Goal: Task Accomplishment & Management: Complete application form

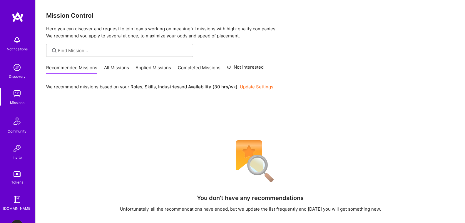
scroll to position [40, 0]
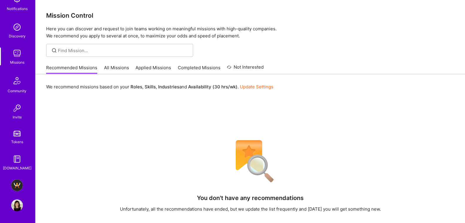
click at [14, 199] on img at bounding box center [17, 205] width 12 height 12
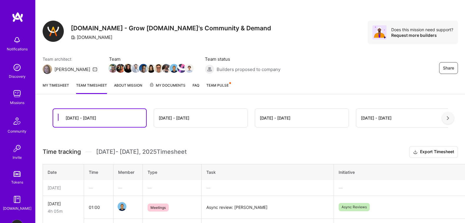
click at [49, 84] on link "My timesheet" at bounding box center [56, 88] width 26 height 12
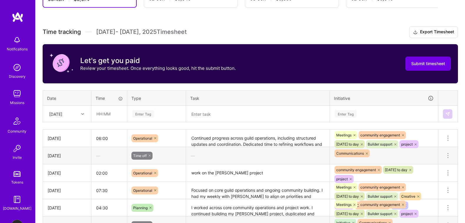
scroll to position [144, 0]
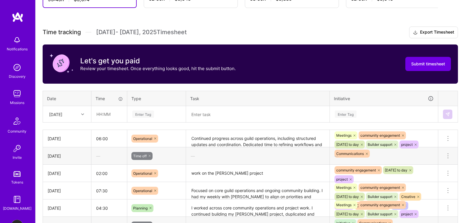
click at [72, 114] on div "[DATE]" at bounding box center [62, 114] width 33 height 10
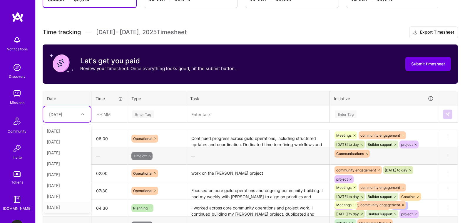
scroll to position [26, 0]
click at [71, 167] on div "[DATE]" at bounding box center [67, 169] width 48 height 11
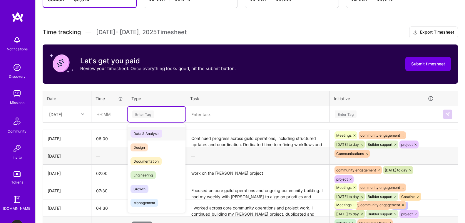
click at [152, 116] on div "Enter Tag" at bounding box center [143, 113] width 22 height 9
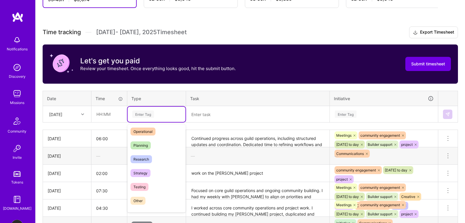
scroll to position [168, 0]
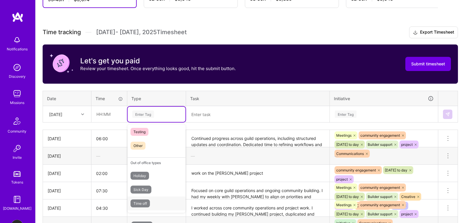
click at [142, 202] on span "Time off" at bounding box center [140, 203] width 19 height 8
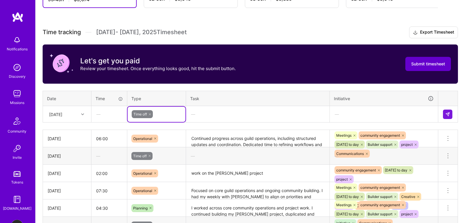
click at [434, 64] on span "Submit timesheet" at bounding box center [429, 64] width 34 height 6
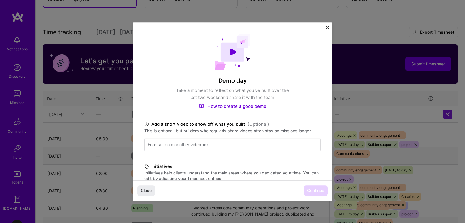
click at [328, 27] on img "Close" at bounding box center [327, 27] width 3 height 3
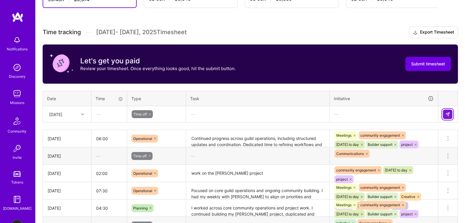
click at [445, 115] on button at bounding box center [447, 113] width 9 height 9
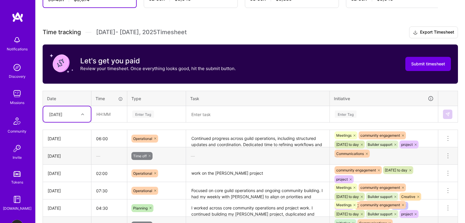
click at [77, 121] on div "[DATE]" at bounding box center [67, 114] width 48 height 16
click at [59, 195] on div "[DATE]" at bounding box center [67, 194] width 48 height 11
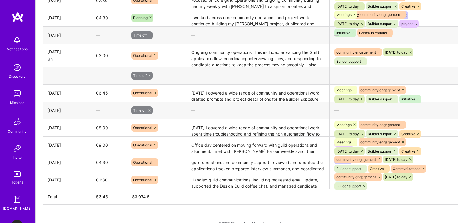
scroll to position [333, 0]
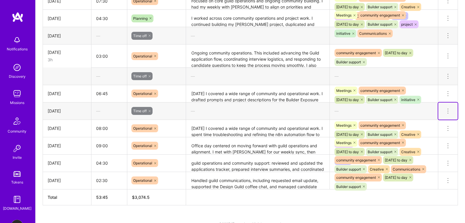
click at [448, 110] on icon at bounding box center [448, 110] width 7 height 7
click at [67, 83] on td at bounding box center [67, 75] width 49 height 17
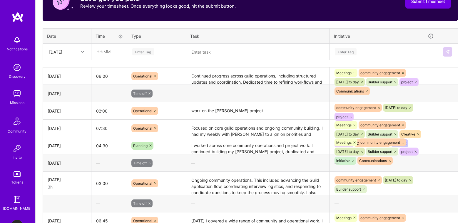
scroll to position [202, 0]
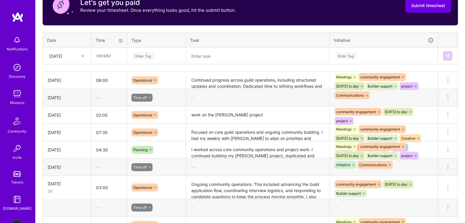
click at [76, 60] on div "[DATE]" at bounding box center [62, 56] width 33 height 10
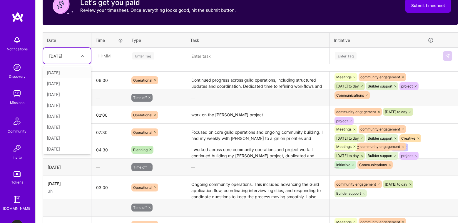
click at [76, 36] on th "Date" at bounding box center [67, 39] width 49 height 15
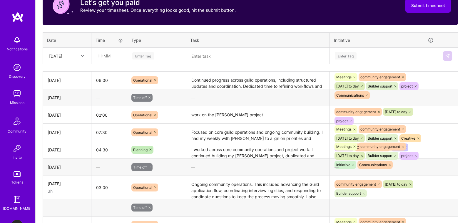
click at [79, 55] on div "[DATE]" at bounding box center [62, 56] width 33 height 10
click at [69, 135] on div "[DATE]" at bounding box center [67, 136] width 48 height 11
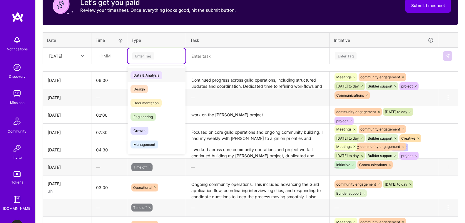
click at [141, 57] on div "Enter Tag" at bounding box center [143, 55] width 22 height 9
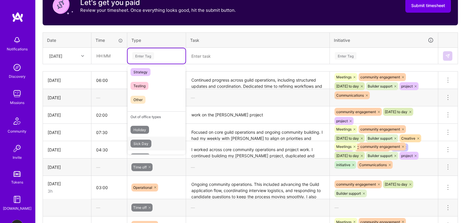
scroll to position [168, 0]
click at [150, 144] on span "Time off" at bounding box center [140, 145] width 19 height 8
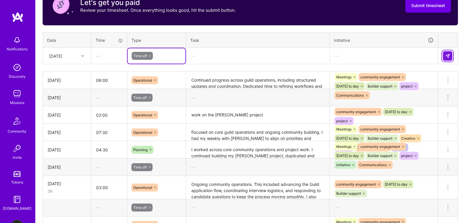
click at [450, 55] on img at bounding box center [448, 56] width 5 height 5
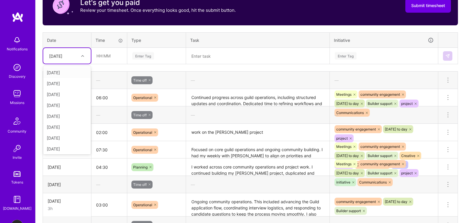
click at [78, 55] on div "[DATE]" at bounding box center [62, 56] width 33 height 10
click at [64, 134] on div "[DATE]" at bounding box center [67, 135] width 48 height 11
click at [62, 57] on div "[DATE]" at bounding box center [55, 56] width 13 height 6
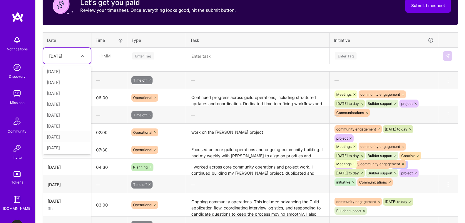
click at [65, 137] on div "[DATE]" at bounding box center [67, 136] width 48 height 11
click at [151, 55] on div "Enter Tag" at bounding box center [143, 55] width 22 height 9
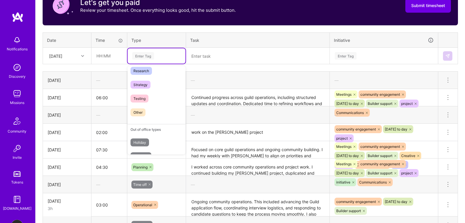
scroll to position [168, 0]
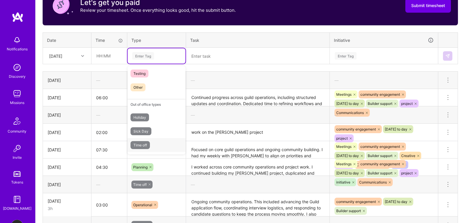
click at [147, 147] on span "Time off" at bounding box center [140, 145] width 19 height 8
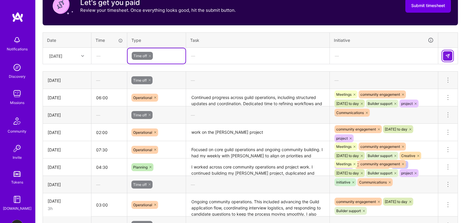
click at [444, 58] on button at bounding box center [447, 55] width 9 height 9
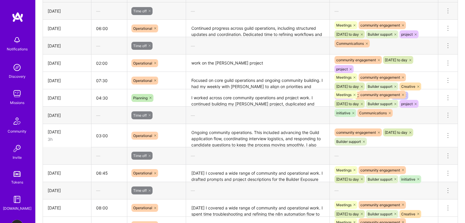
scroll to position [317, 0]
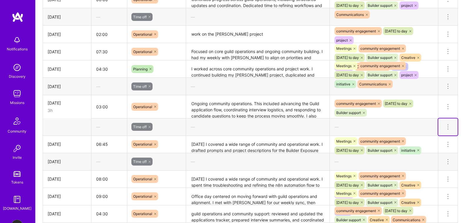
click at [448, 127] on icon at bounding box center [448, 127] width 1 height 1
click at [432, 136] on button "Delete row" at bounding box center [434, 137] width 31 height 14
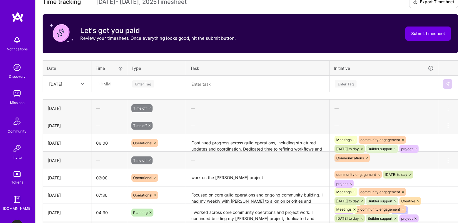
scroll to position [179, 0]
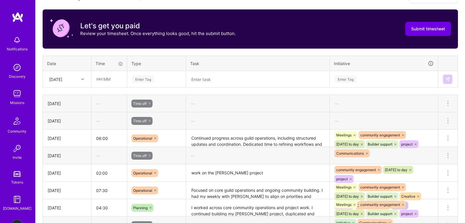
click at [72, 79] on div "[DATE]" at bounding box center [62, 79] width 33 height 10
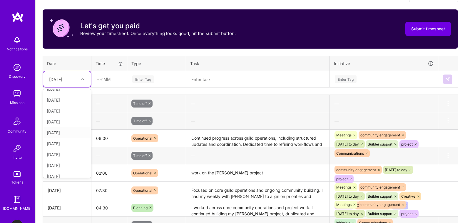
scroll to position [77, 0]
click at [70, 169] on div "[DATE]" at bounding box center [67, 170] width 48 height 11
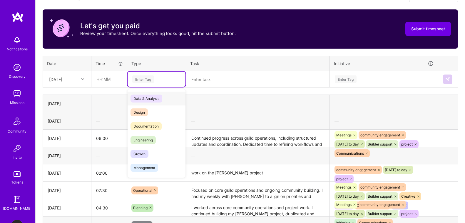
click at [147, 80] on div "Enter Tag" at bounding box center [143, 78] width 22 height 9
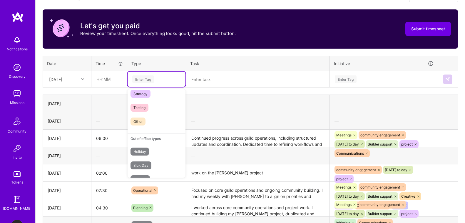
scroll to position [168, 0]
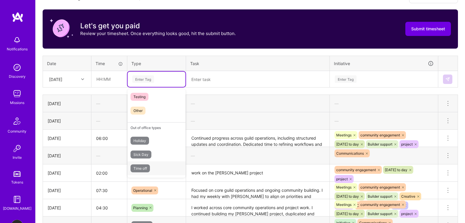
click at [147, 168] on span "Time off" at bounding box center [140, 168] width 19 height 8
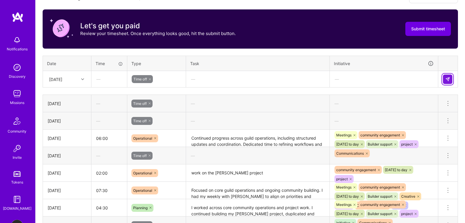
click at [447, 80] on img at bounding box center [448, 79] width 5 height 5
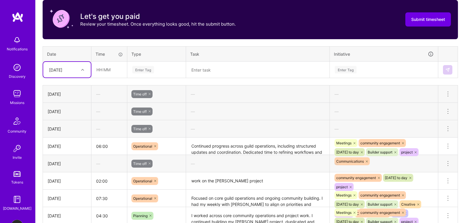
scroll to position [189, 0]
click at [151, 128] on icon at bounding box center [150, 129] width 4 height 4
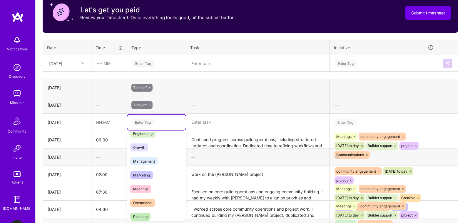
scroll to position [76, 0]
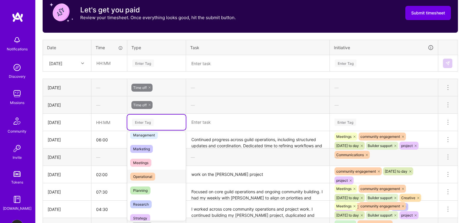
click at [148, 175] on span "Operational" at bounding box center [142, 176] width 25 height 8
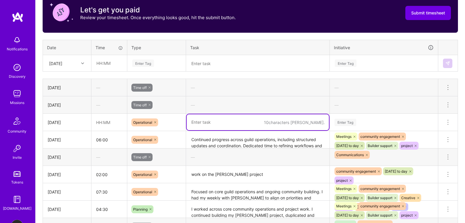
click at [212, 119] on textarea at bounding box center [258, 122] width 142 height 16
paste textarea "Advanced my project with [PERSON_NAME], processed and organized new guild appli…"
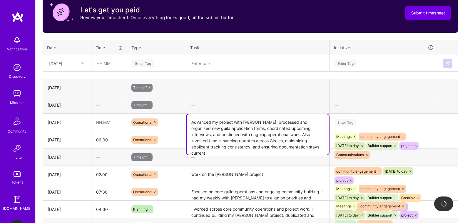
type textarea "Advanced my project with [PERSON_NAME], processed and organized new guild appli…"
click at [404, 119] on div "Enter Tag" at bounding box center [384, 121] width 108 height 15
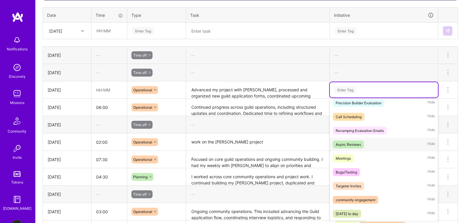
scroll to position [59, 0]
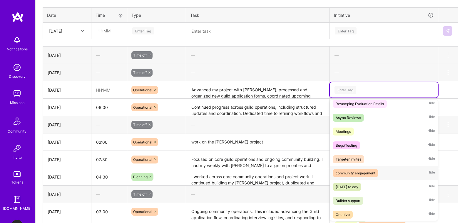
click at [369, 176] on div "community engagement" at bounding box center [356, 173] width 40 height 6
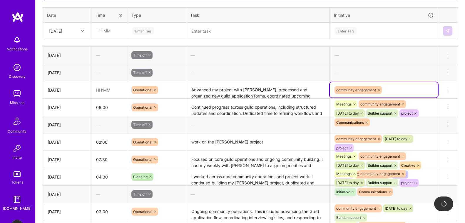
click at [396, 89] on div "community engagement" at bounding box center [384, 89] width 100 height 9
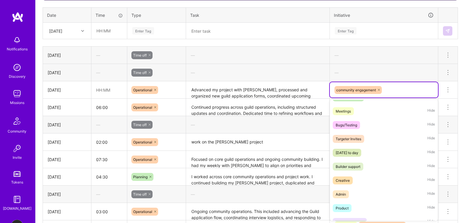
scroll to position [119, 0]
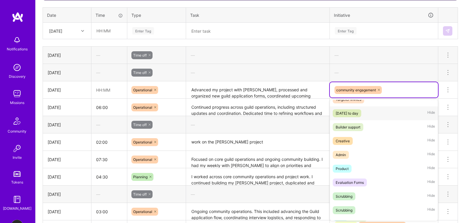
click at [359, 111] on div "[DATE] to day" at bounding box center [347, 113] width 23 height 6
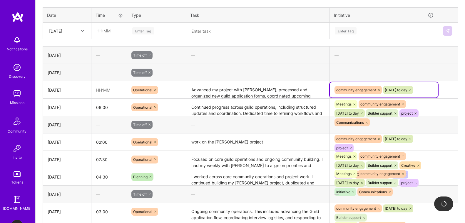
click at [435, 88] on div "community engagement [DATE] to day" at bounding box center [384, 89] width 108 height 15
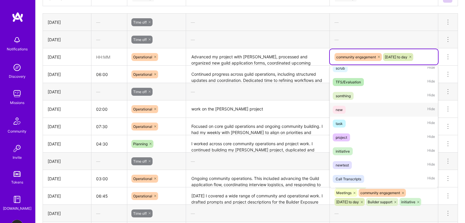
scroll to position [231, 0]
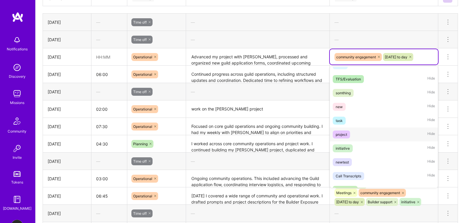
click at [345, 136] on div "project" at bounding box center [341, 134] width 11 height 6
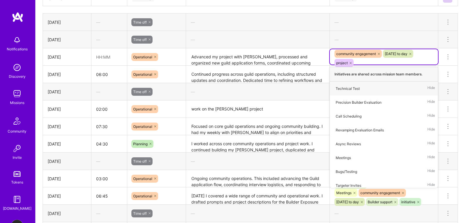
click at [425, 63] on div "community engagement [DATE] to day project" at bounding box center [384, 58] width 100 height 18
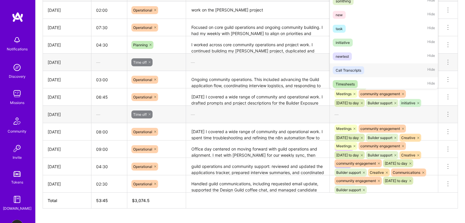
scroll to position [227, 0]
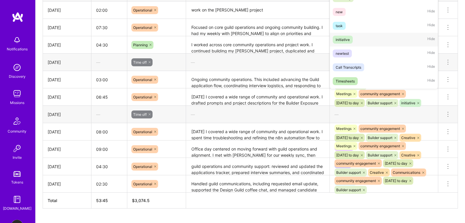
click at [345, 42] on div "initiative" at bounding box center [343, 39] width 14 height 6
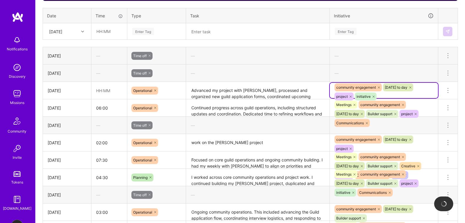
scroll to position [187, 0]
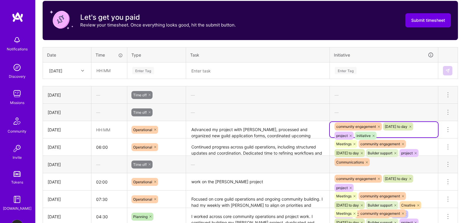
click at [308, 100] on div "—" at bounding box center [258, 95] width 144 height 16
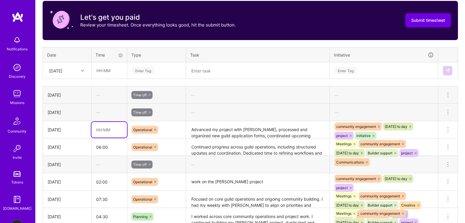
click at [101, 130] on input "text" at bounding box center [110, 130] width 36 height 16
click at [109, 146] on input "06:00" at bounding box center [110, 147] width 36 height 16
type input "03:30"
click at [37, 101] on div "To Submit Submit now [DATE] - [DATE] 53:45 h $3,074 Paid Out [DATE] - [DATE] 62…" at bounding box center [251, 161] width 430 height 495
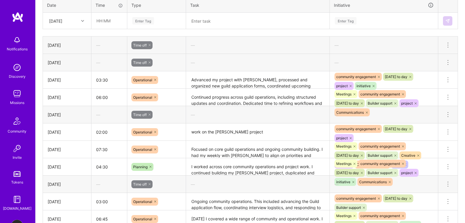
scroll to position [239, 0]
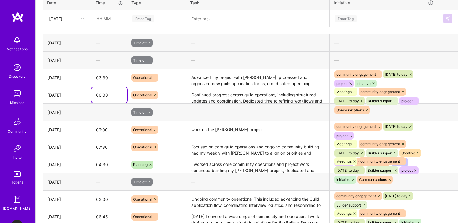
click at [106, 94] on input "06:00" at bounding box center [110, 95] width 36 height 16
drag, startPoint x: 103, startPoint y: 96, endPoint x: 116, endPoint y: 96, distance: 13.5
click at [116, 96] on input "06:00" at bounding box center [110, 95] width 36 height 16
type input "06:30"
click at [117, 131] on input "02:00" at bounding box center [110, 130] width 36 height 16
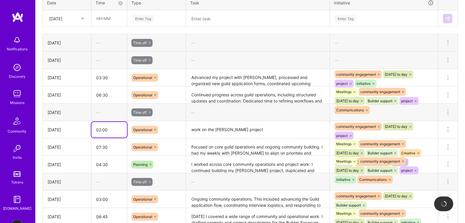
drag, startPoint x: 103, startPoint y: 129, endPoint x: 117, endPoint y: 130, distance: 13.6
click at [117, 130] on input "02:00" at bounding box center [110, 130] width 36 height 16
type input "02:30"
click at [94, 113] on div "—" at bounding box center [110, 112] width 36 height 16
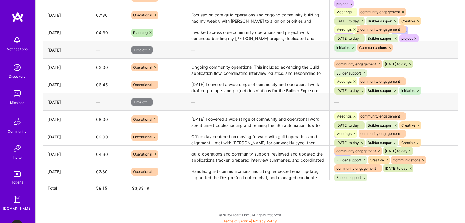
scroll to position [373, 0]
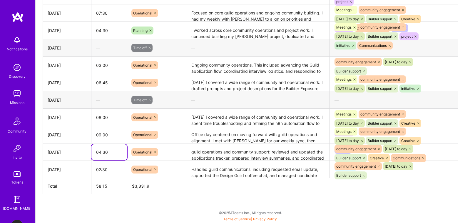
drag, startPoint x: 97, startPoint y: 151, endPoint x: 122, endPoint y: 152, distance: 25.3
click at [122, 151] on input "04:30" at bounding box center [110, 152] width 36 height 16
type input "05:00"
click at [69, 145] on td "[DATE]" at bounding box center [67, 151] width 49 height 17
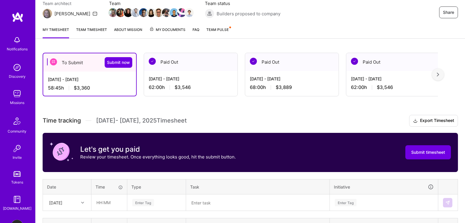
scroll to position [0, 0]
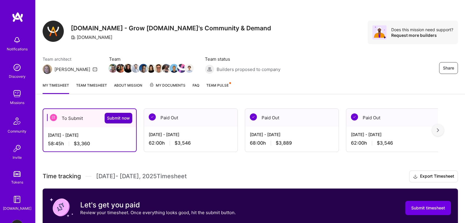
click at [118, 121] on span "Submit now" at bounding box center [118, 118] width 23 height 6
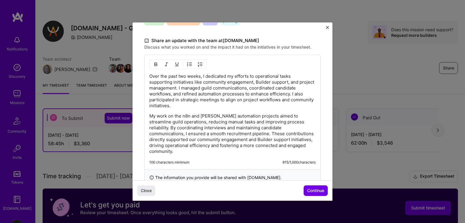
scroll to position [182, 0]
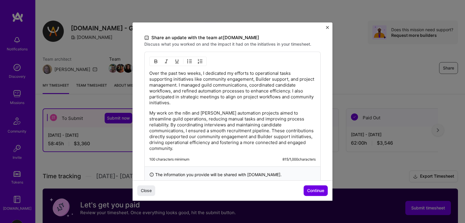
click at [229, 119] on p "My work on the n8n and [PERSON_NAME] automation projects aimed to streamline gu…" at bounding box center [232, 130] width 167 height 41
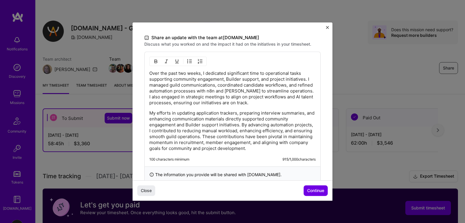
click at [257, 123] on p "My efforts in updating application trackers, preparing interview summaries, and…" at bounding box center [232, 130] width 167 height 41
click at [267, 129] on p "My efforts in updating application trackers, preparing interview summaries, and…" at bounding box center [232, 130] width 167 height 41
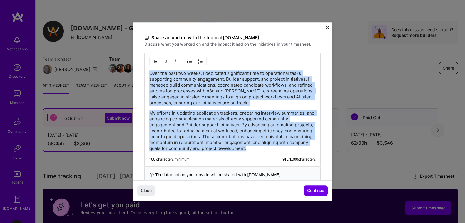
copy div "Over the past two weeks, I dedicated significant time to operational tasks supp…"
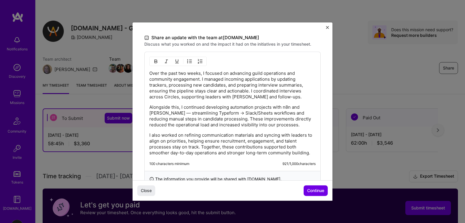
click at [170, 114] on p "Alongside this, I continued developing automation projects with n8n and [PERSON…" at bounding box center [232, 116] width 167 height 24
click at [224, 161] on div "100 characters minimum 919 / 1,000 characters" at bounding box center [232, 163] width 167 height 5
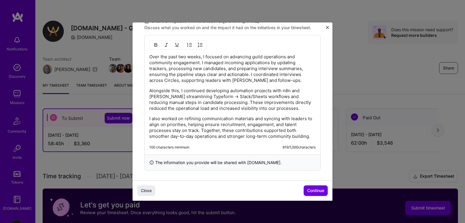
scroll to position [201, 0]
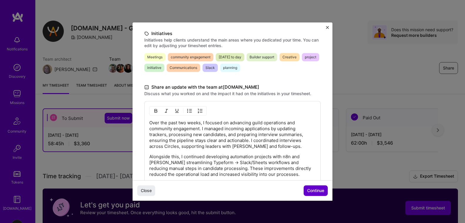
click at [313, 189] on span "Continue" at bounding box center [315, 190] width 17 height 6
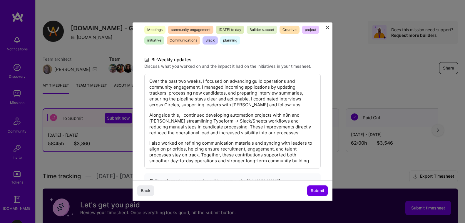
scroll to position [103, 0]
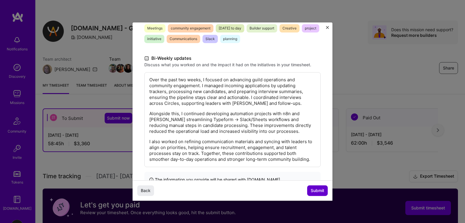
click at [322, 187] on span "Submit" at bounding box center [318, 190] width 14 height 6
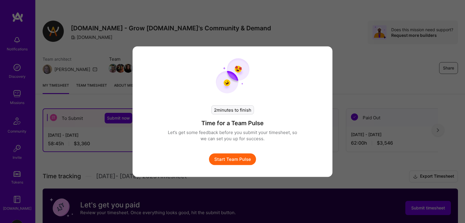
click at [247, 160] on button "Start Team Pulse" at bounding box center [232, 159] width 47 height 12
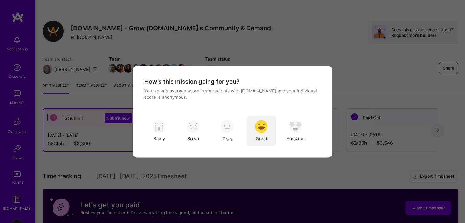
click at [267, 134] on div "Great" at bounding box center [261, 130] width 29 height 29
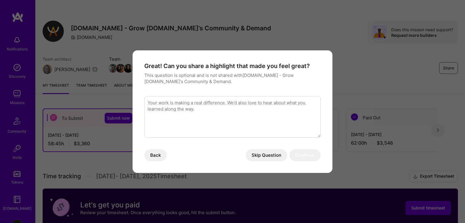
click at [268, 154] on button "Skip Question" at bounding box center [266, 155] width 41 height 12
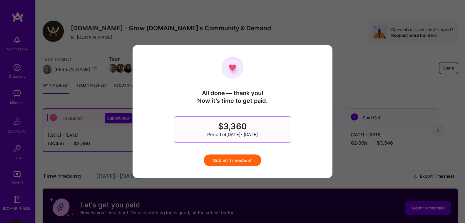
click at [233, 159] on button "Submit Timesheet" at bounding box center [233, 160] width 58 height 12
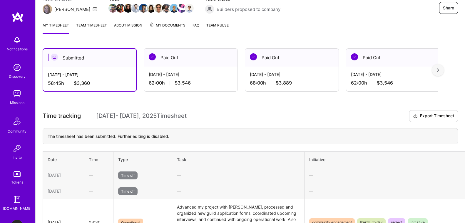
scroll to position [0, 0]
